Goal: Navigation & Orientation: Understand site structure

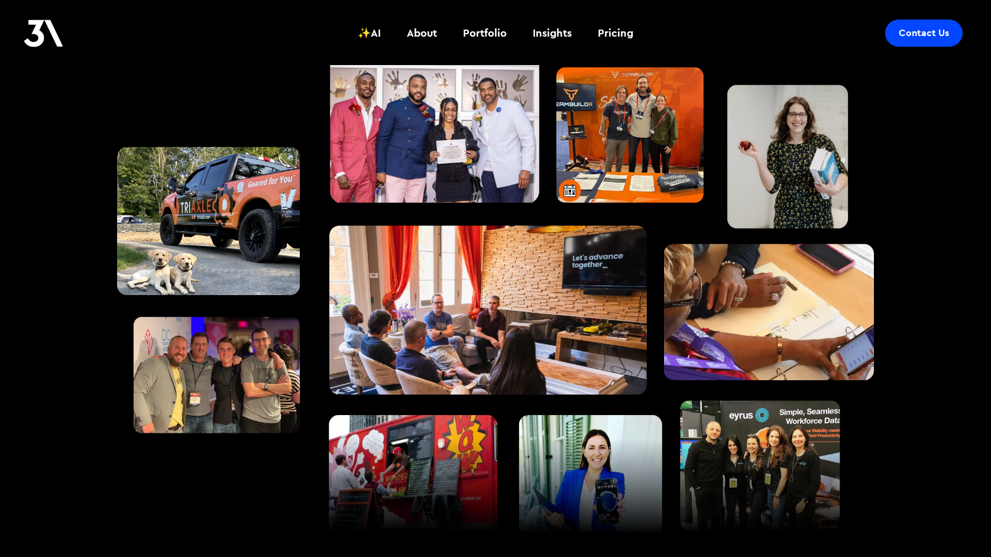
scroll to position [1255, 0]
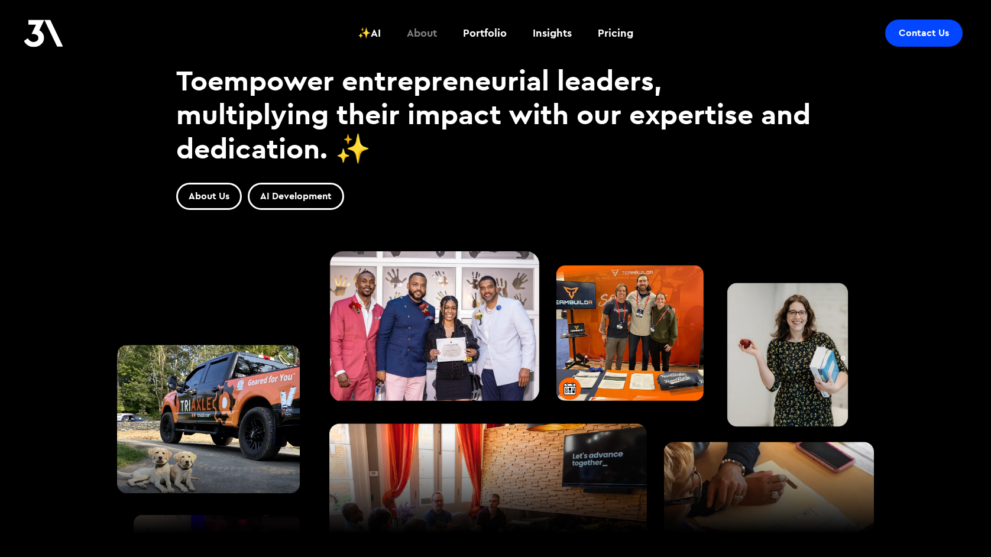
click at [425, 35] on div "About" at bounding box center [422, 32] width 30 height 15
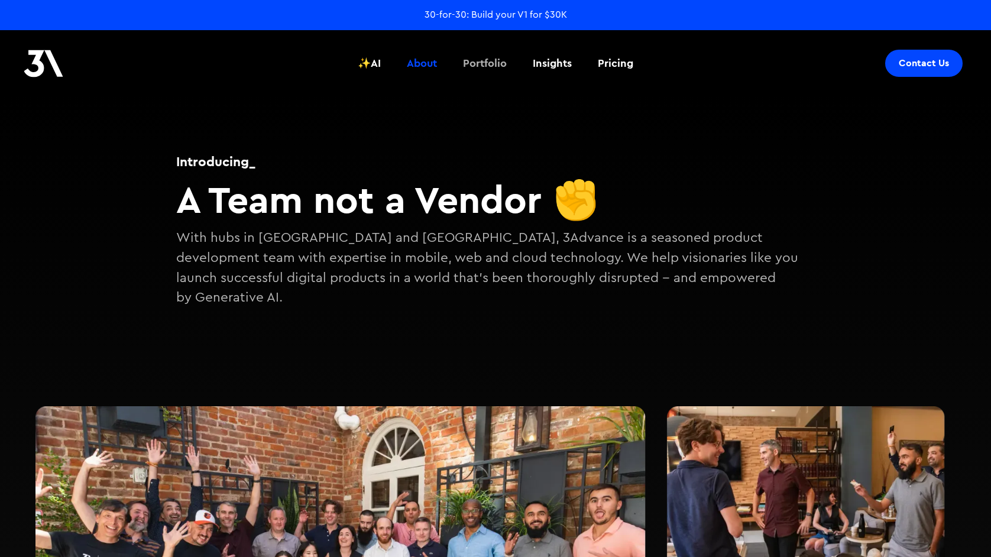
click at [499, 62] on div "Portfolio" at bounding box center [485, 63] width 44 height 15
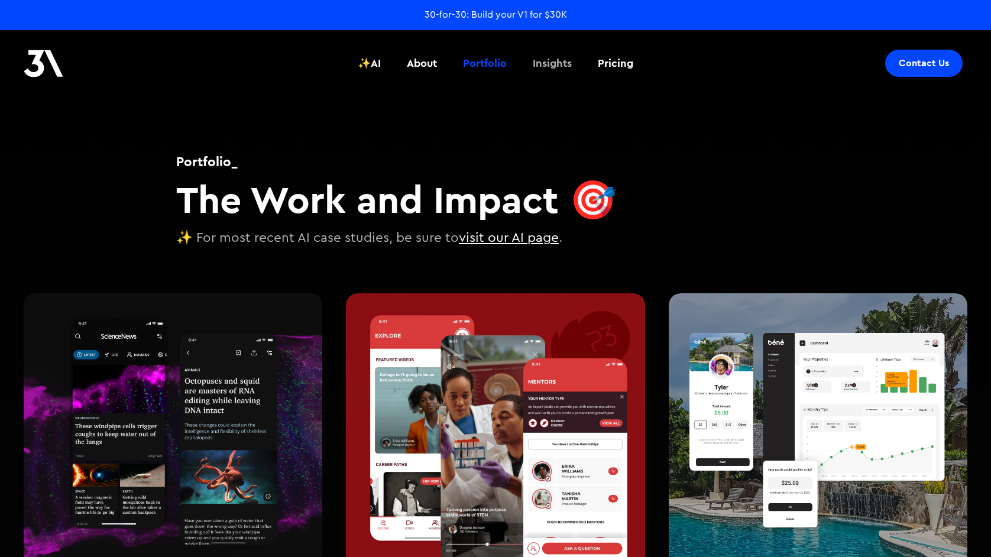
click at [557, 59] on div "Insights" at bounding box center [552, 63] width 39 height 15
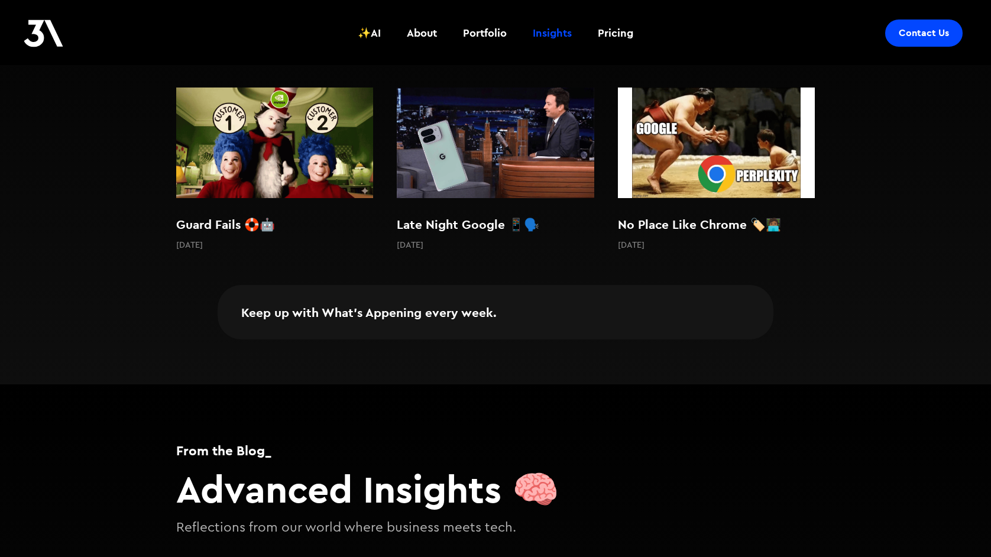
scroll to position [169, 0]
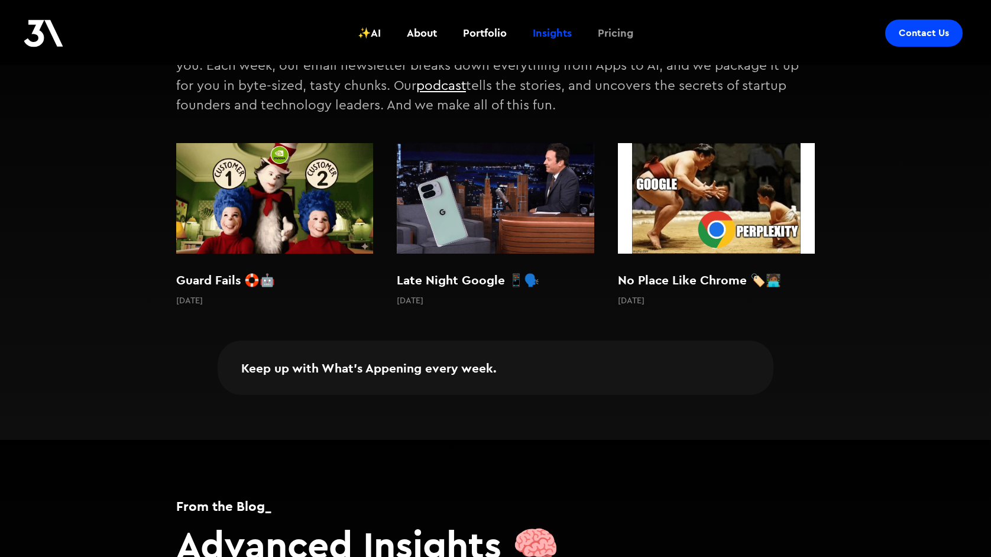
click at [612, 33] on div "Pricing" at bounding box center [615, 32] width 35 height 15
